Goal: Navigation & Orientation: Go to known website

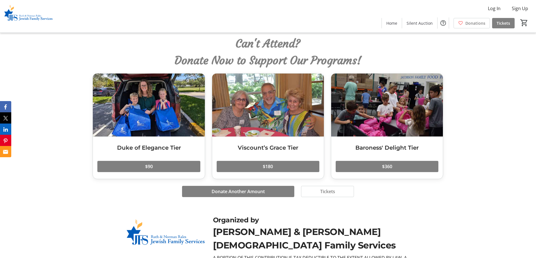
scroll to position [1490, 0]
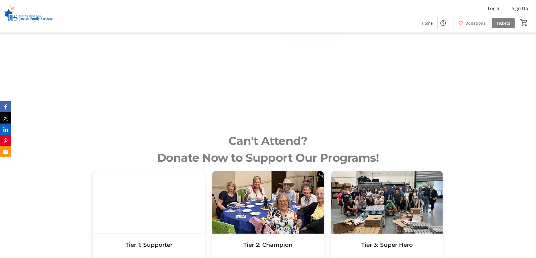
scroll to position [984, 0]
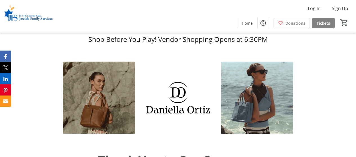
scroll to position [382, 0]
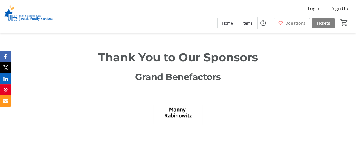
scroll to position [394, 0]
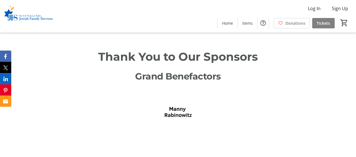
click at [225, 88] on div at bounding box center [177, 124] width 237 height 73
